Goal: Task Accomplishment & Management: Use online tool/utility

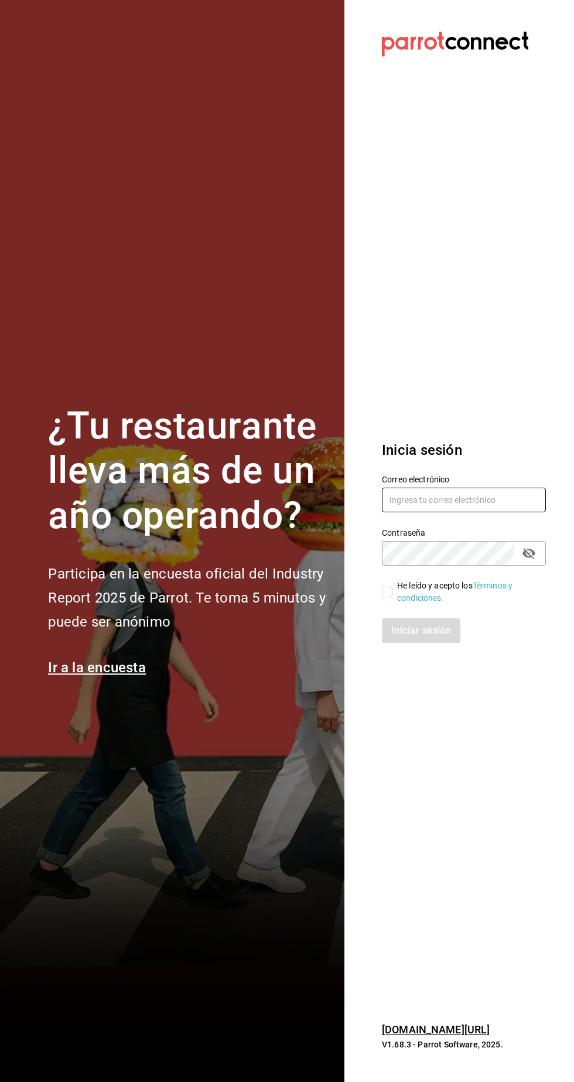
click at [481, 512] on input "text" at bounding box center [464, 500] width 164 height 25
type input "manuel@callejongourmet.mx"
click at [387, 597] on input "He leído y acepto los Términos y condiciones." at bounding box center [387, 592] width 11 height 11
checkbox input "true"
click at [439, 643] on button "Iniciar sesión" at bounding box center [422, 630] width 80 height 25
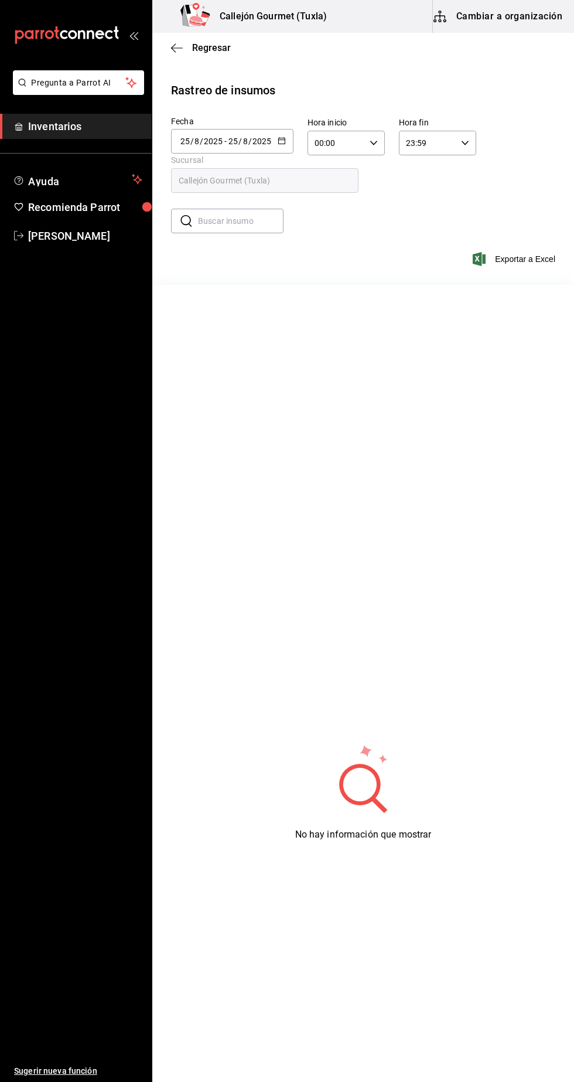
click at [524, 16] on button "Cambiar a organización" at bounding box center [499, 16] width 132 height 33
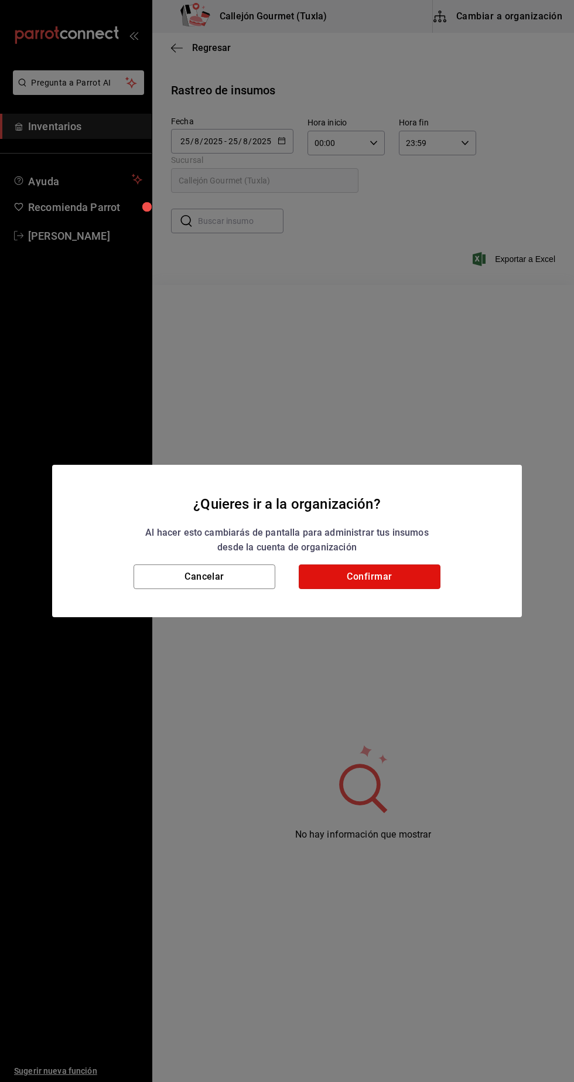
click at [405, 571] on button "Confirmar" at bounding box center [370, 576] width 142 height 25
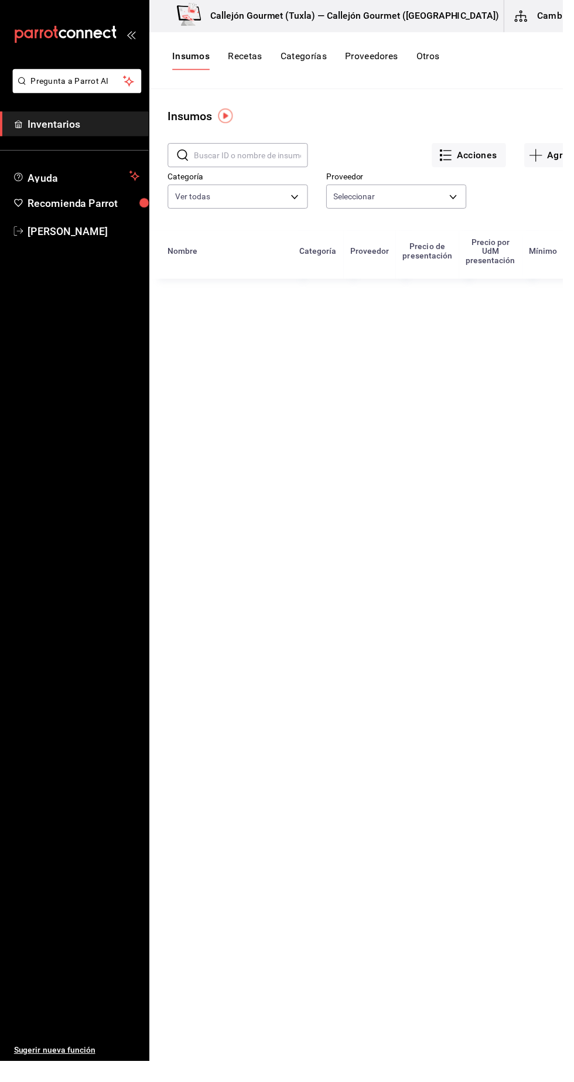
type input "d07e61b9-724f-4f83-8377-ee3ec137bf0e,f22b31a0-3d84-4ac3-8c2c-dc33927ceec7,9be79…"
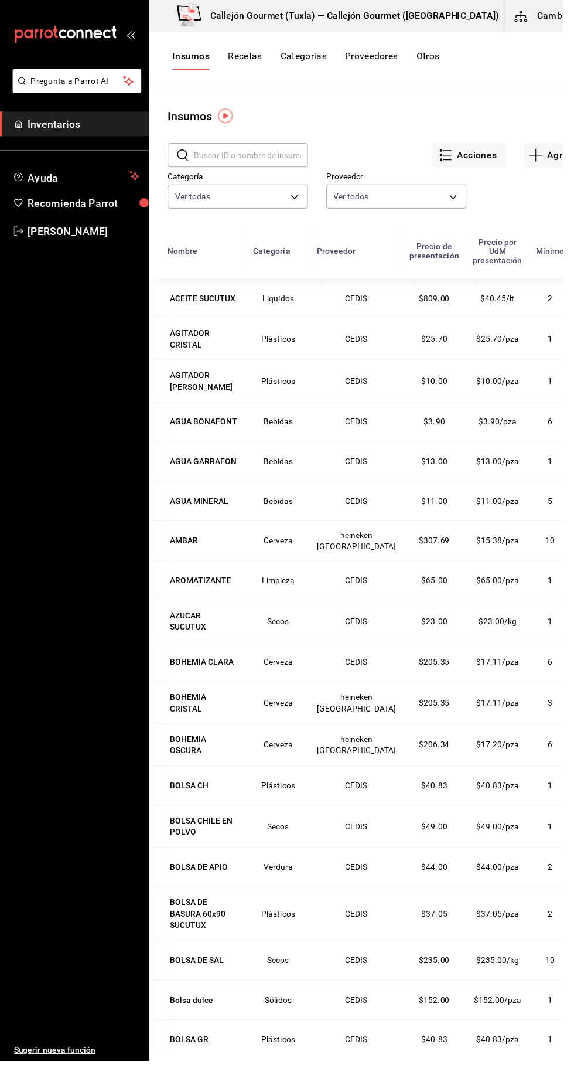
click at [546, 15] on button "Cambiar a sucursal" at bounding box center [581, 16] width 132 height 33
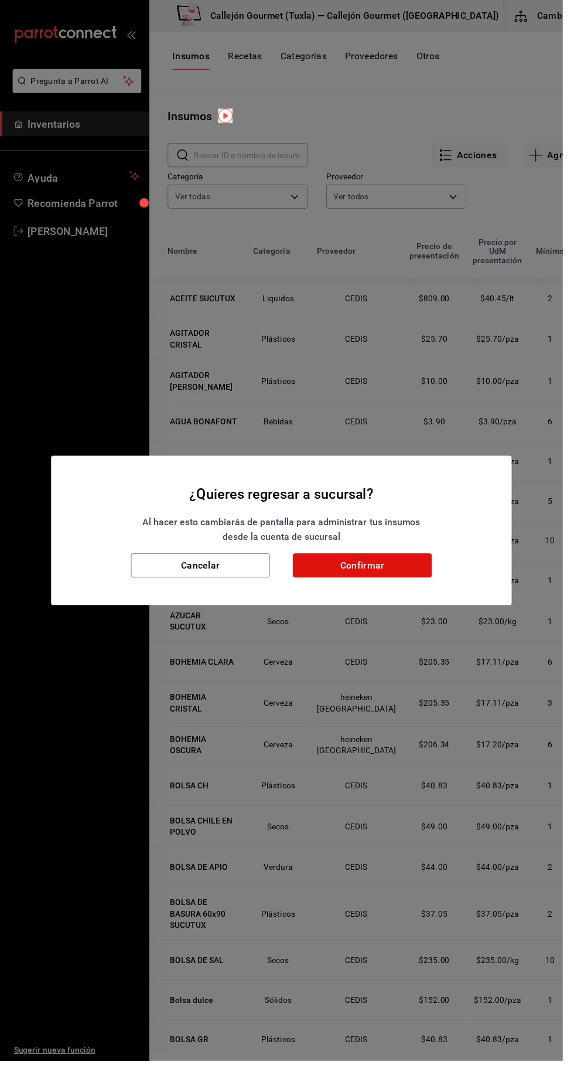
click at [421, 580] on button "Confirmar" at bounding box center [370, 576] width 142 height 25
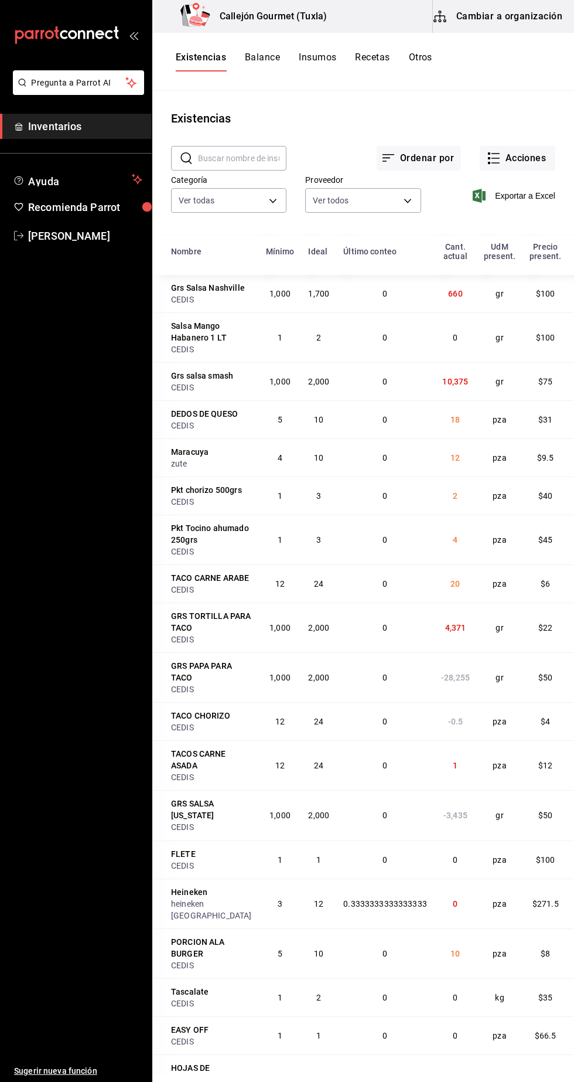
click at [425, 56] on button "Otros" at bounding box center [420, 62] width 23 height 20
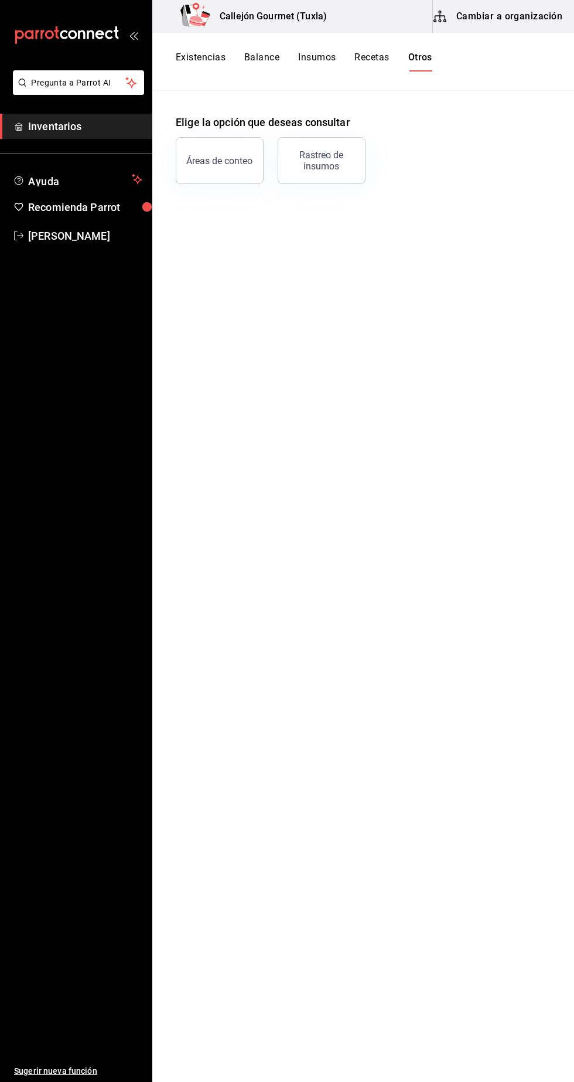
click at [338, 161] on div "Rastreo de insumos" at bounding box center [321, 160] width 73 height 22
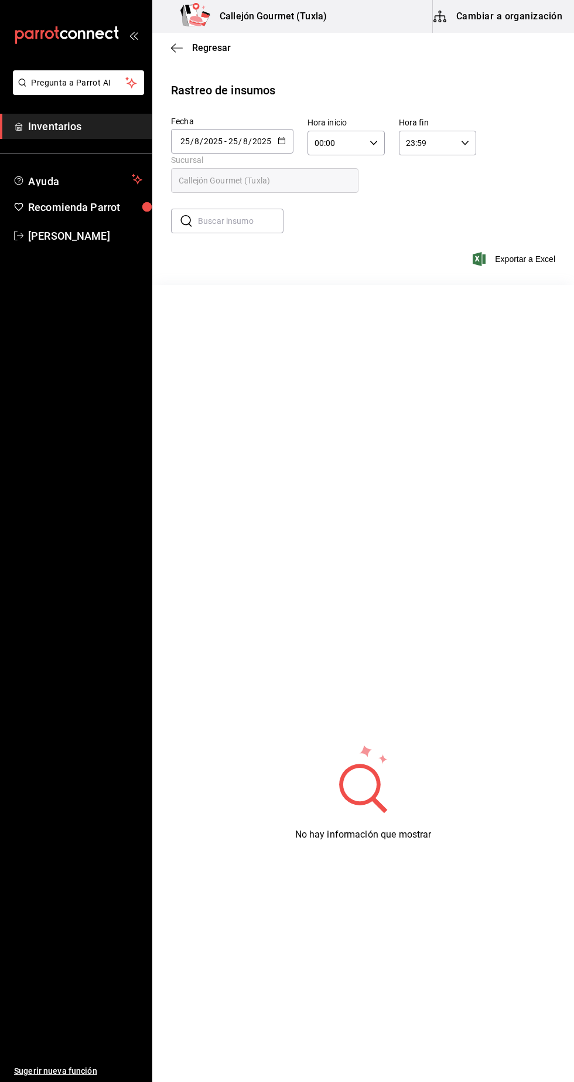
click at [246, 141] on input "8" at bounding box center [246, 141] width 6 height 9
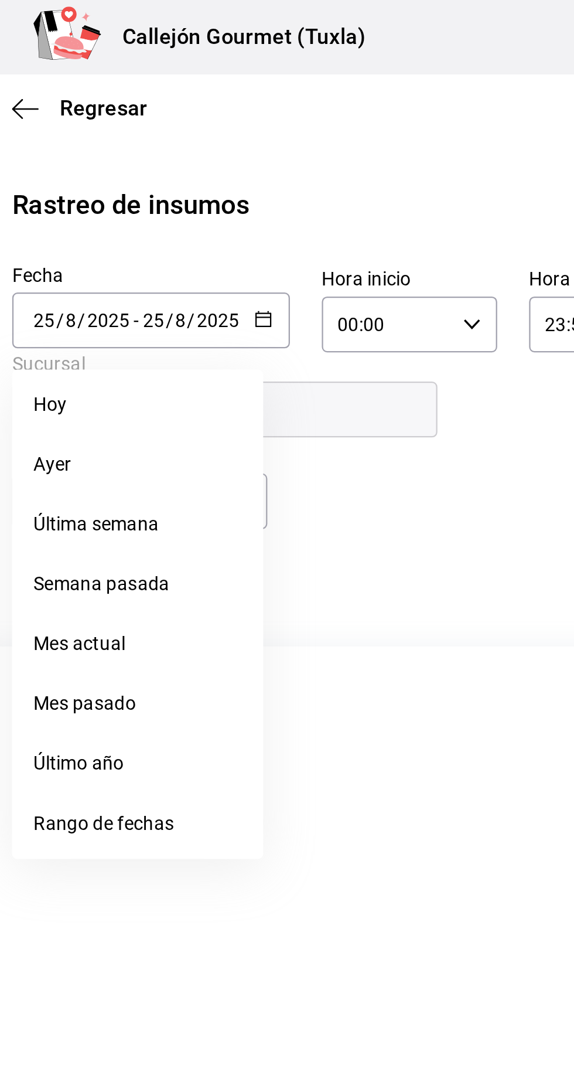
click at [204, 204] on li "Ayer" at bounding box center [226, 205] width 111 height 26
type input "[DATE]"
type input "24"
type input "[DATE]"
type input "24"
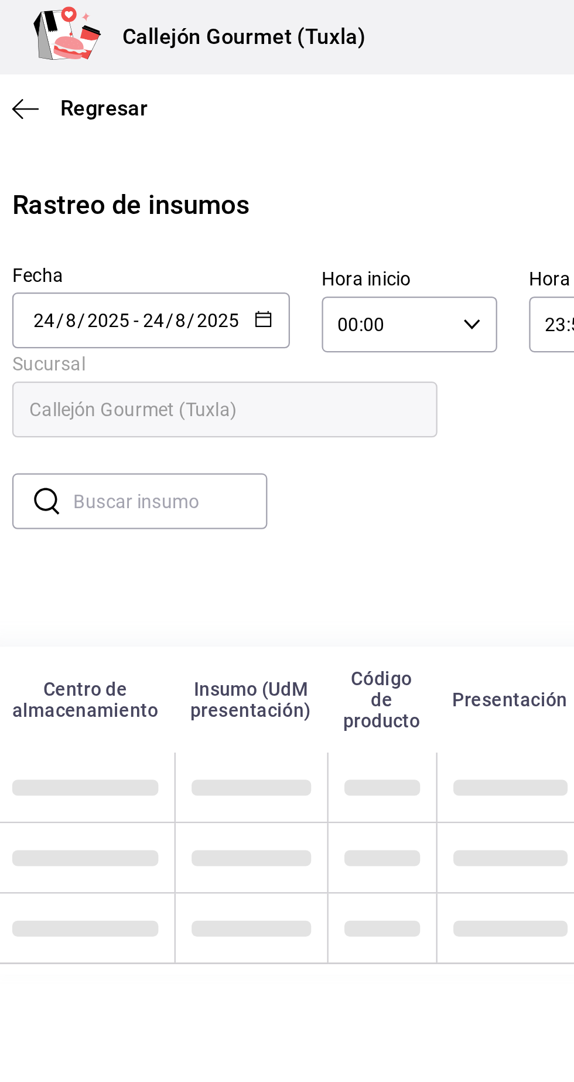
click at [254, 219] on input "text" at bounding box center [241, 220] width 86 height 23
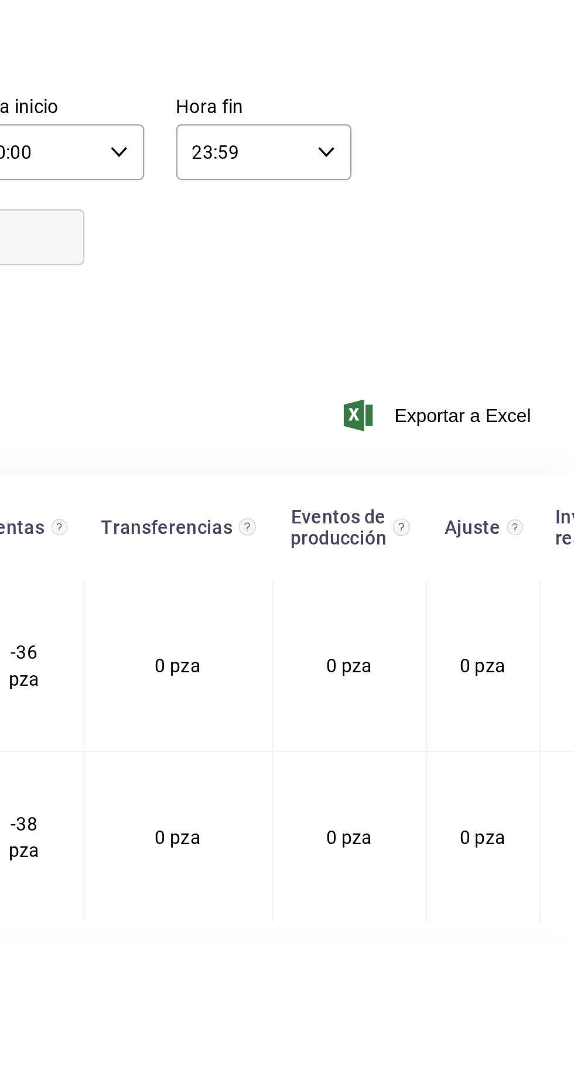
scroll to position [0, 357]
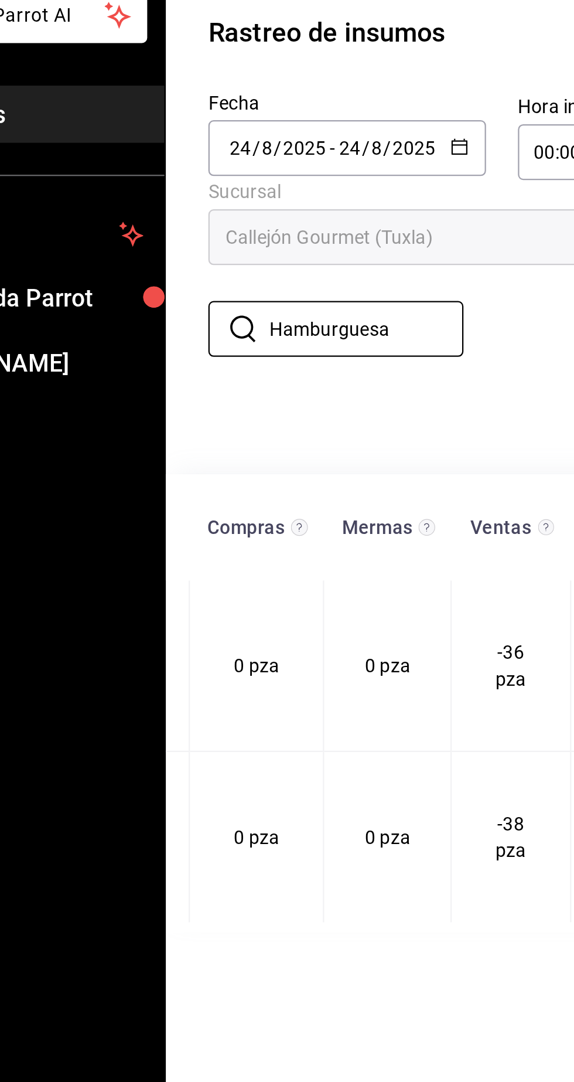
click at [270, 217] on input "Hamburguesa" at bounding box center [241, 220] width 86 height 23
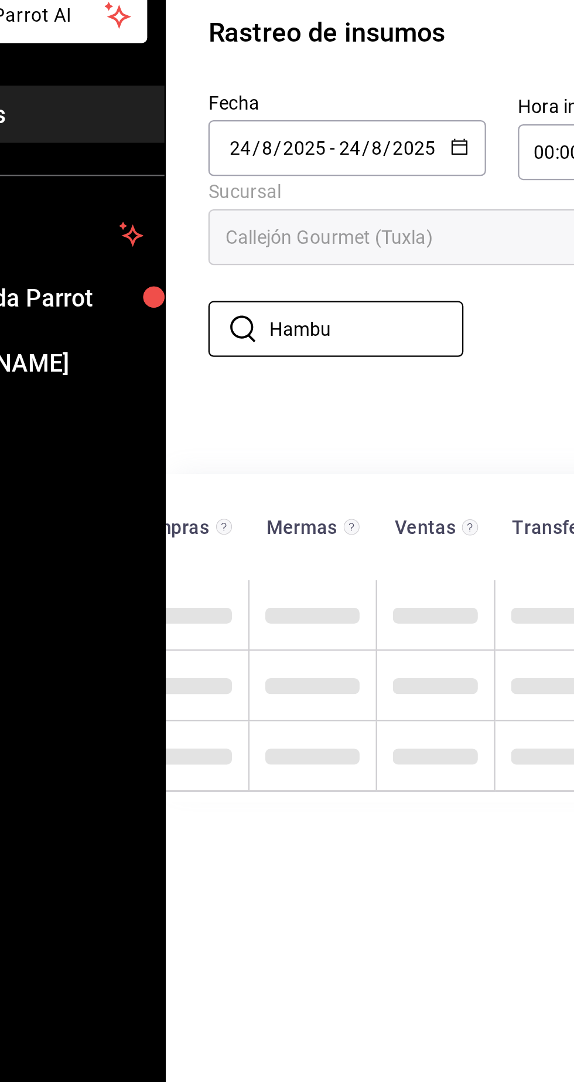
scroll to position [0, 319]
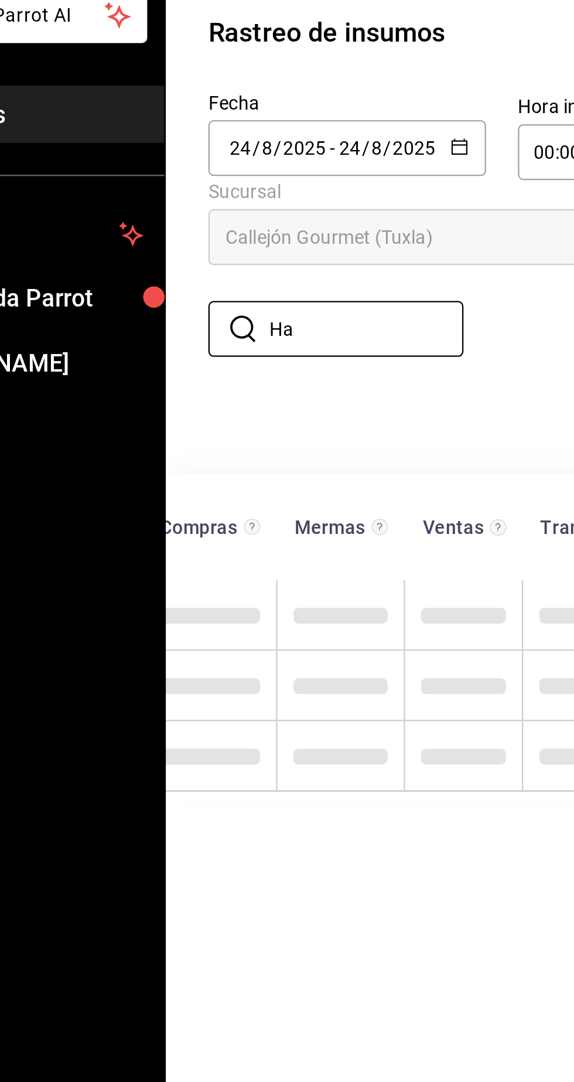
type input "H"
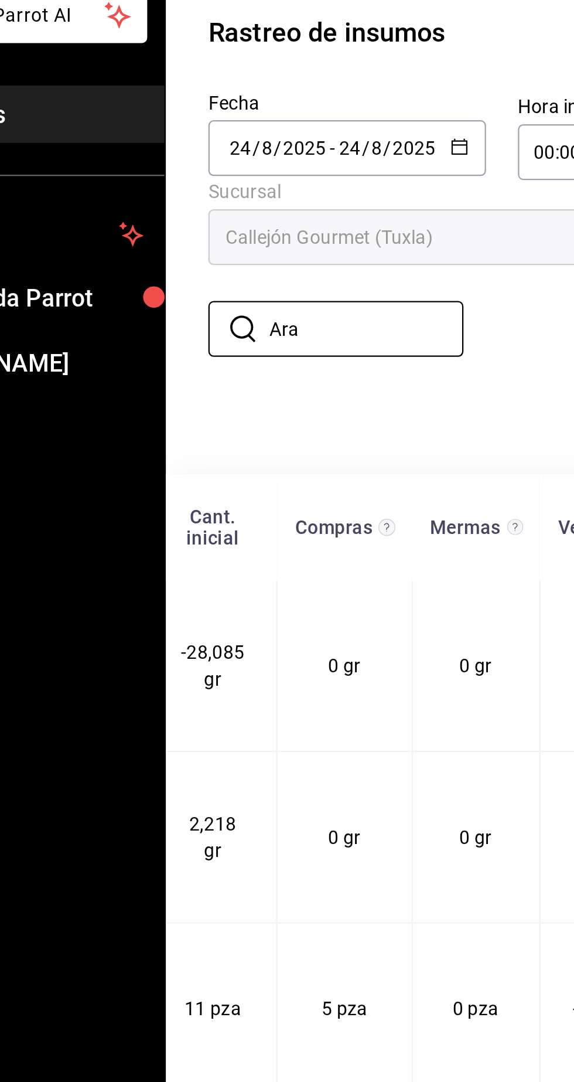
click at [248, 220] on input "Ara" at bounding box center [241, 220] width 86 height 23
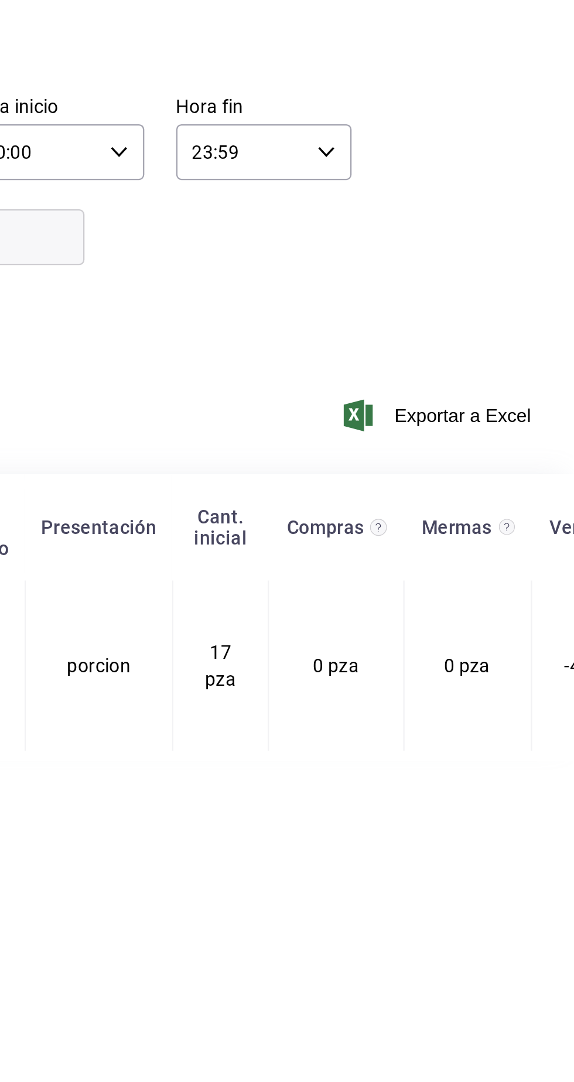
scroll to position [0, 0]
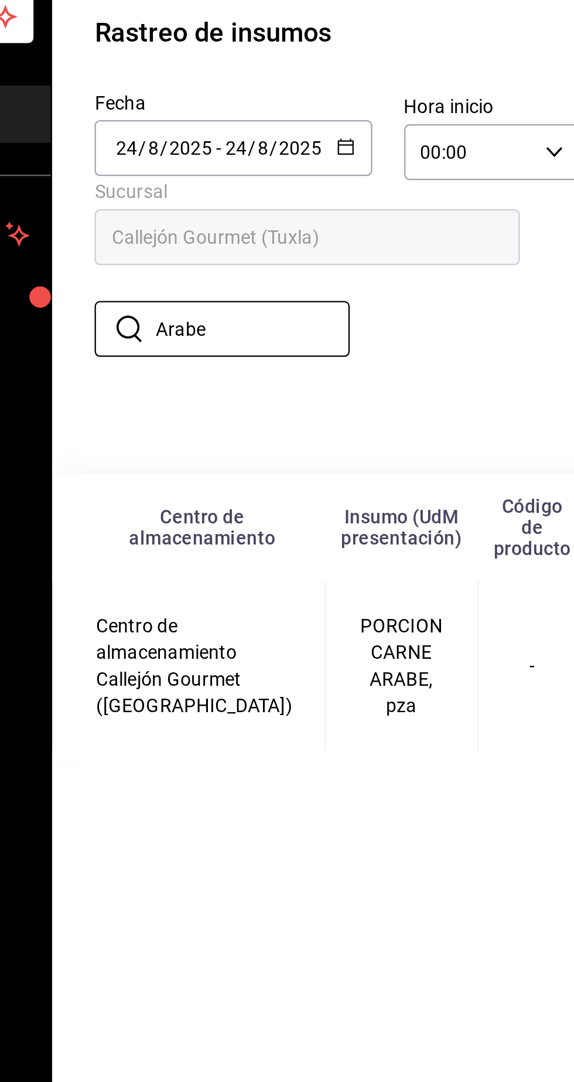
click at [237, 218] on input "Arabe" at bounding box center [241, 220] width 86 height 23
type input "A"
